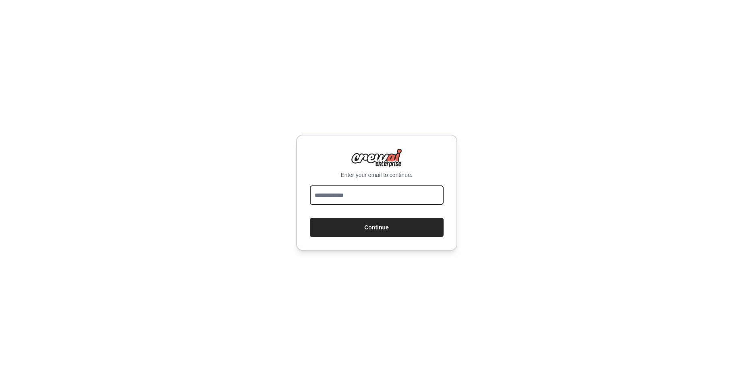
click at [387, 198] on input "email" at bounding box center [377, 194] width 134 height 19
type input "*"
type input "**********"
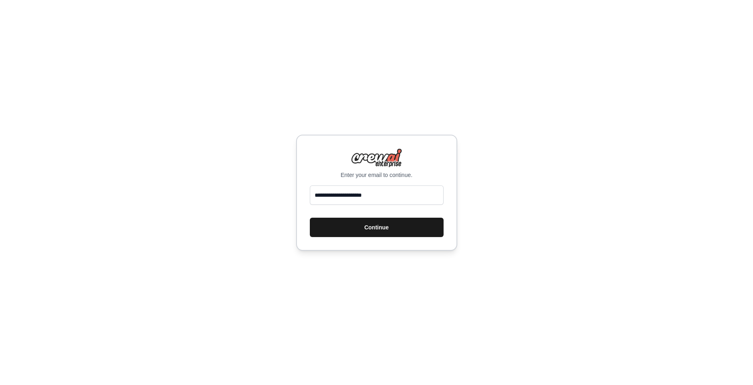
click at [389, 233] on button "Continue" at bounding box center [377, 226] width 134 height 19
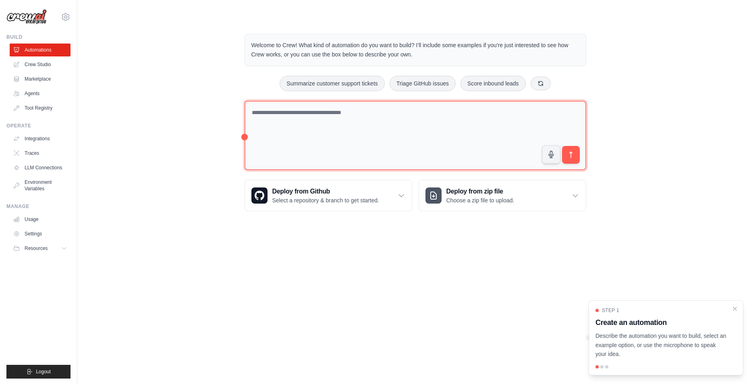
click at [398, 113] on textarea at bounding box center [415, 136] width 342 height 70
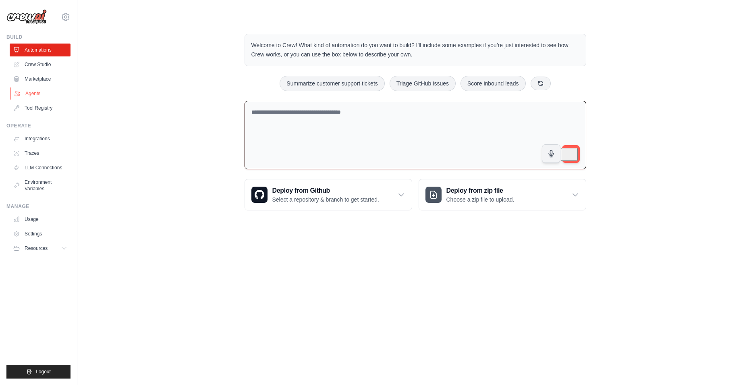
click at [43, 94] on link "Agents" at bounding box center [40, 93] width 61 height 13
click at [319, 121] on textarea "To enrich screen reader interactions, please activate Accessibility in Grammarl…" at bounding box center [415, 135] width 342 height 69
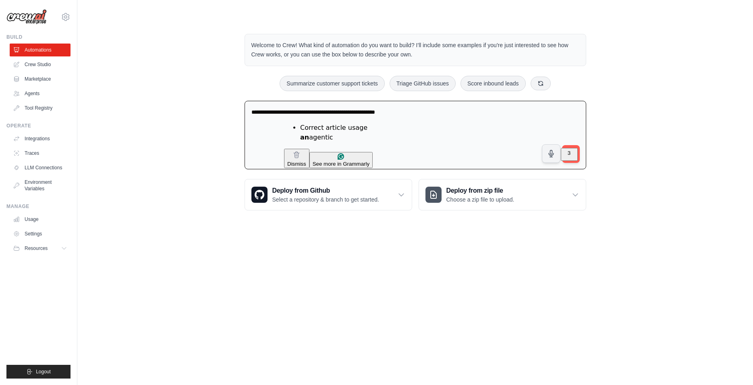
click at [300, 136] on html "harshcode2020@gmail.com Settings Build Automations Crew Studio" at bounding box center [376, 192] width 753 height 385
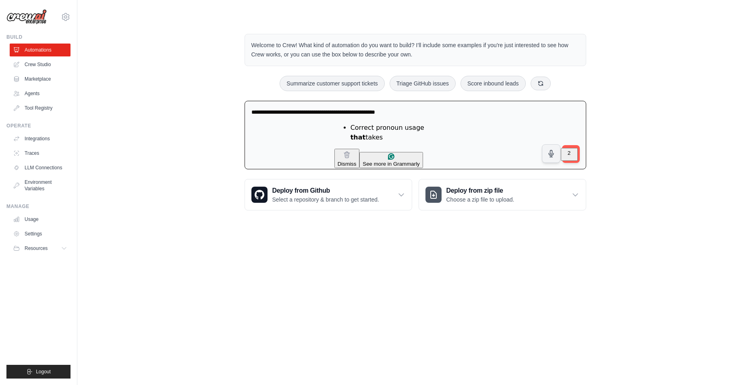
click at [365, 134] on html "harshcode2020@gmail.com Settings Build Automations Crew Studio" at bounding box center [376, 192] width 753 height 385
click at [385, 132] on html "harshcode2020@gmail.com Settings Build Automations Crew Studio" at bounding box center [376, 192] width 753 height 385
click at [416, 113] on textarea "**********" at bounding box center [415, 135] width 342 height 69
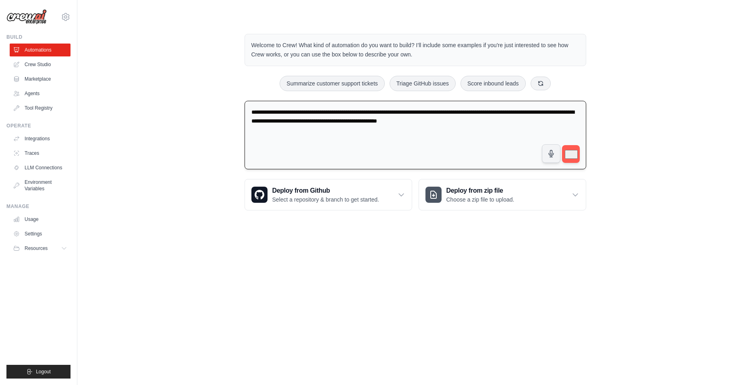
type textarea "**********"
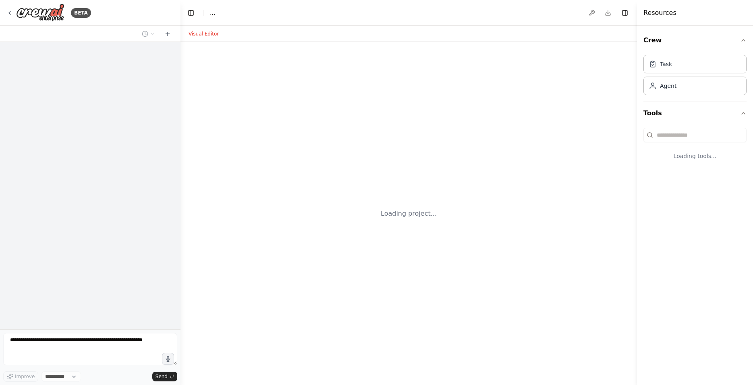
select select "****"
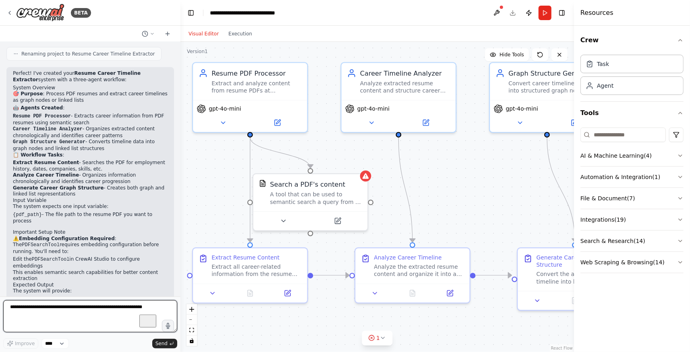
scroll to position [739, 0]
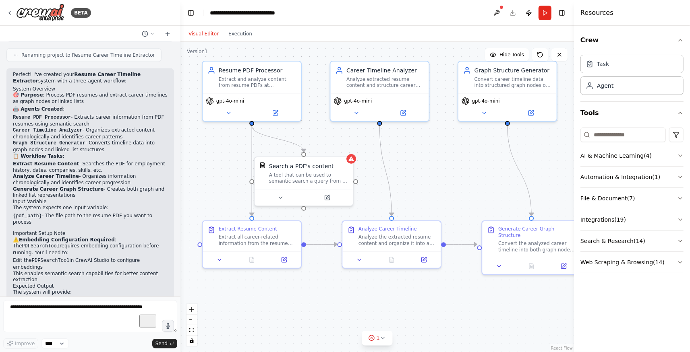
drag, startPoint x: 475, startPoint y: 185, endPoint x: 444, endPoint y: 169, distance: 35.5
click at [444, 169] on div ".deletable-edge-delete-btn { width: 20px; height: 20px; border: 0px solid #ffff…" at bounding box center [376, 197] width 393 height 311
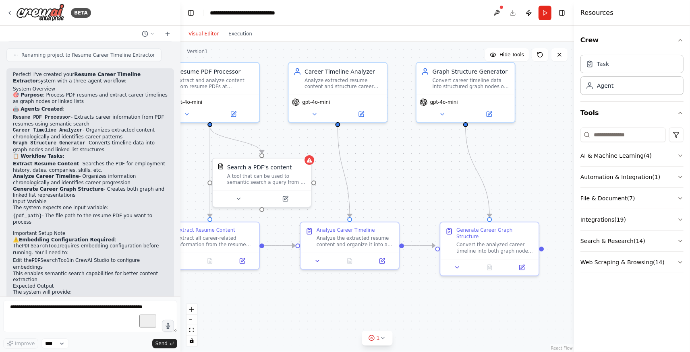
drag, startPoint x: 481, startPoint y: 204, endPoint x: 439, endPoint y: 202, distance: 42.3
click at [439, 202] on div ".deletable-edge-delete-btn { width: 20px; height: 20px; border: 0px solid #ffff…" at bounding box center [376, 197] width 393 height 311
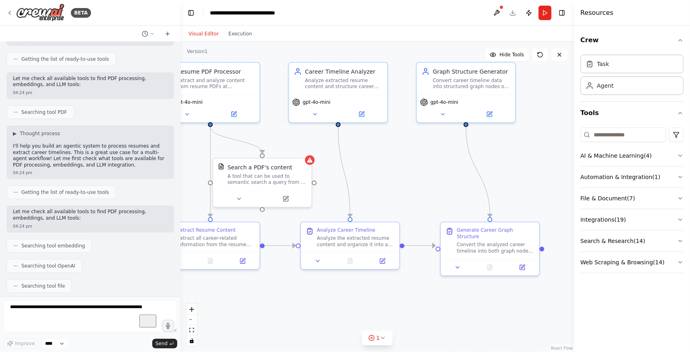
scroll to position [0, 0]
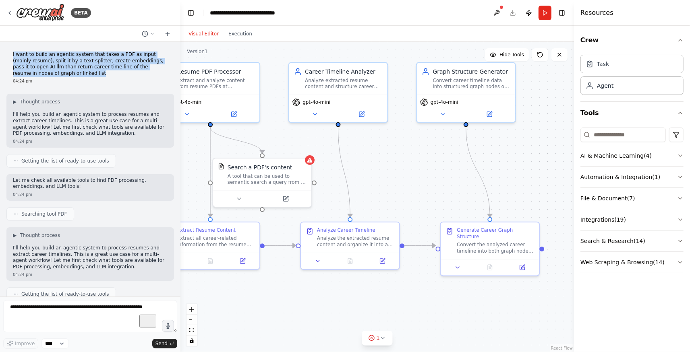
drag, startPoint x: 11, startPoint y: 54, endPoint x: 33, endPoint y: 75, distance: 30.5
click at [33, 75] on div "I want to build an agentic system that takes a PDF as input (mainly resume), sp…" at bounding box center [90, 67] width 168 height 39
copy p "I want to build an agentic system that takes a PDF as input (mainly resume), sp…"
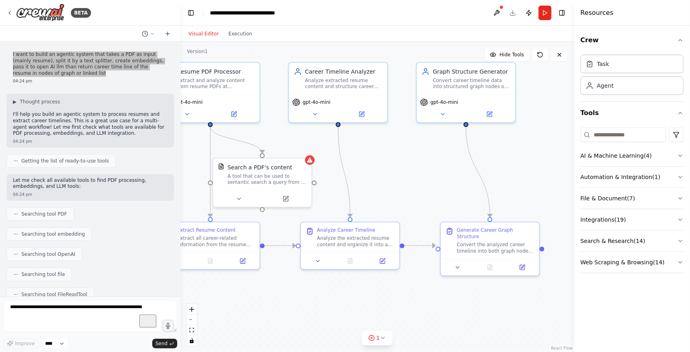
scroll to position [651, 0]
